Goal: Task Accomplishment & Management: Use online tool/utility

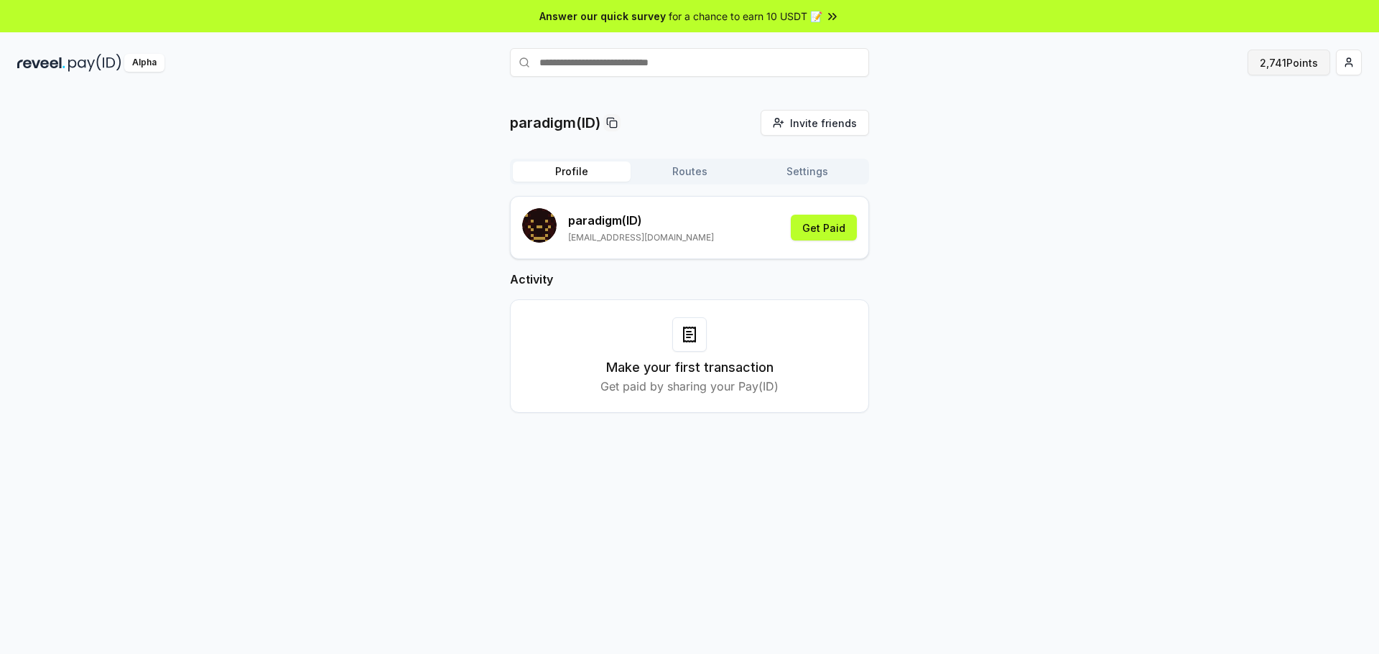
click at [1271, 60] on button "2,741 Points" at bounding box center [1288, 63] width 83 height 26
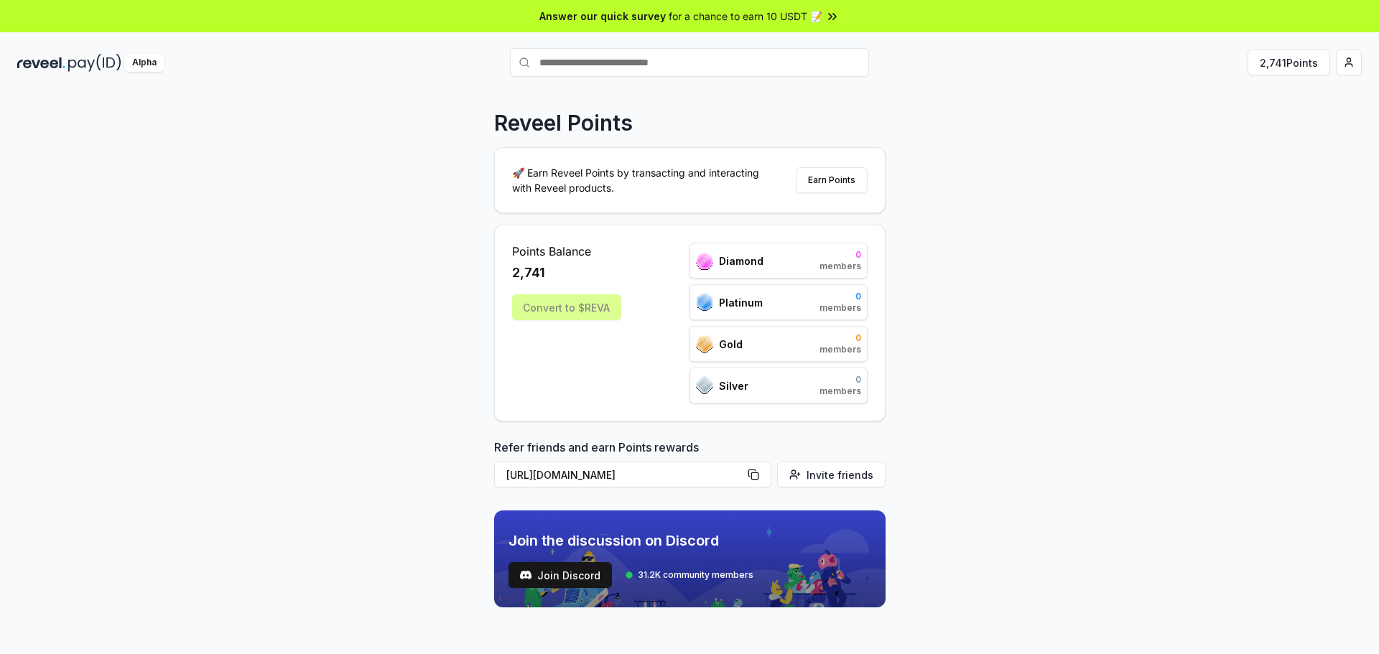
click at [583, 308] on div "Convert to $REVA" at bounding box center [566, 307] width 109 height 26
